Goal: Information Seeking & Learning: Learn about a topic

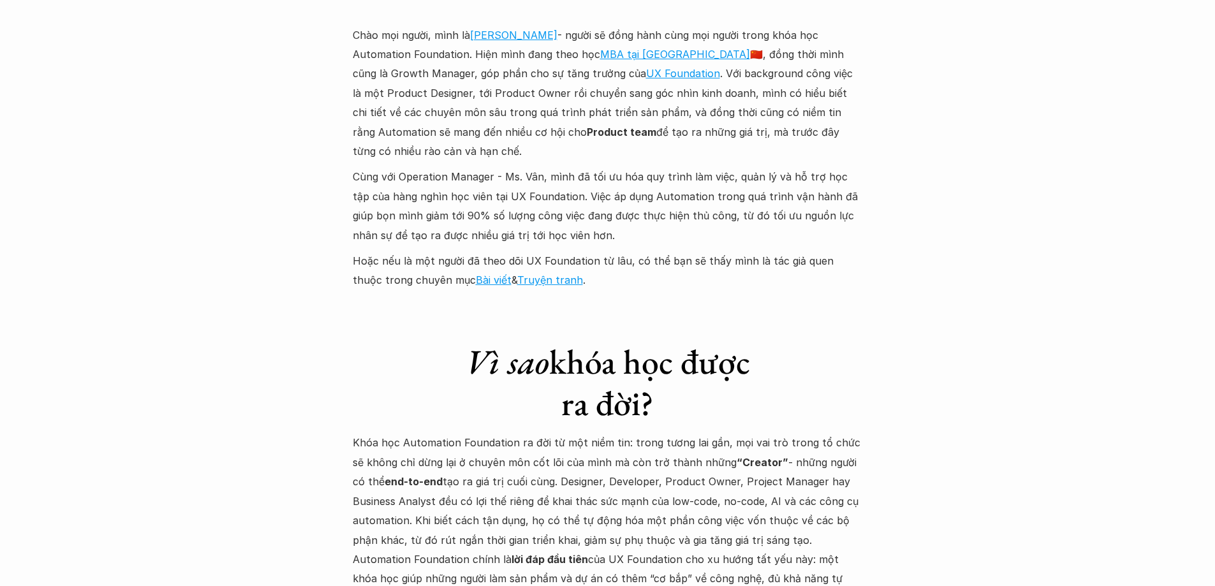
scroll to position [3325, 0]
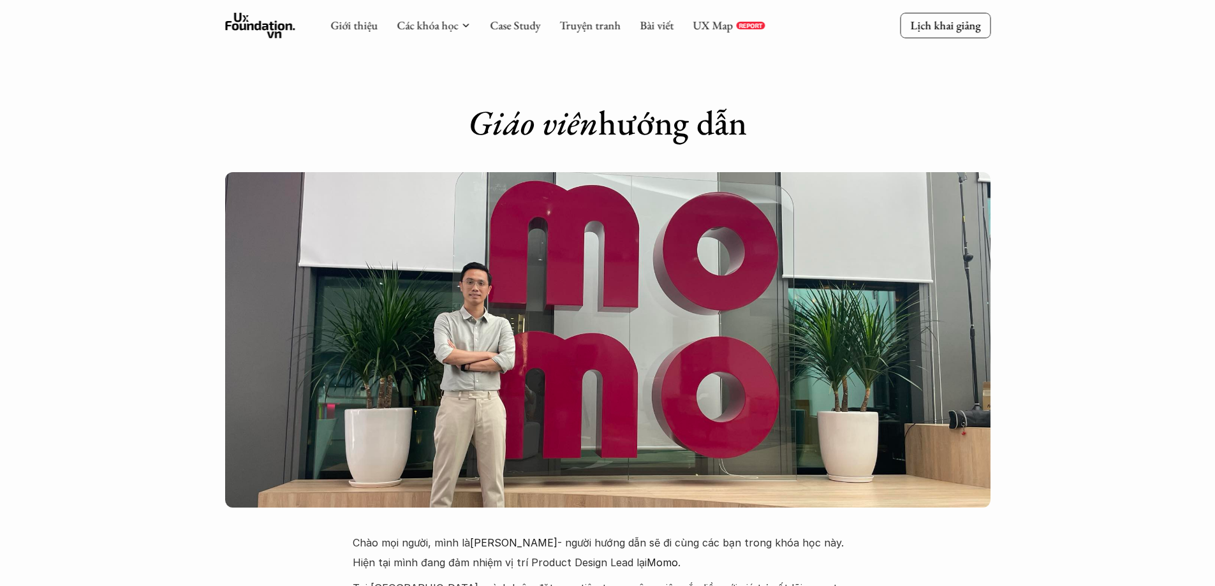
scroll to position [2721, 0]
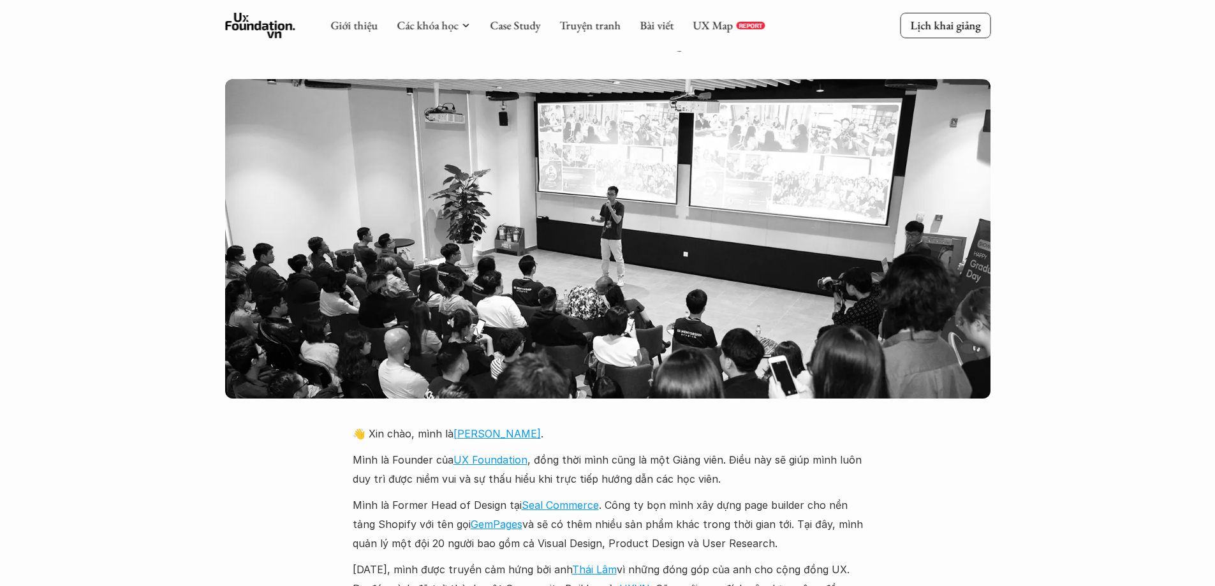
scroll to position [2623, 0]
